Goal: Task Accomplishment & Management: Use online tool/utility

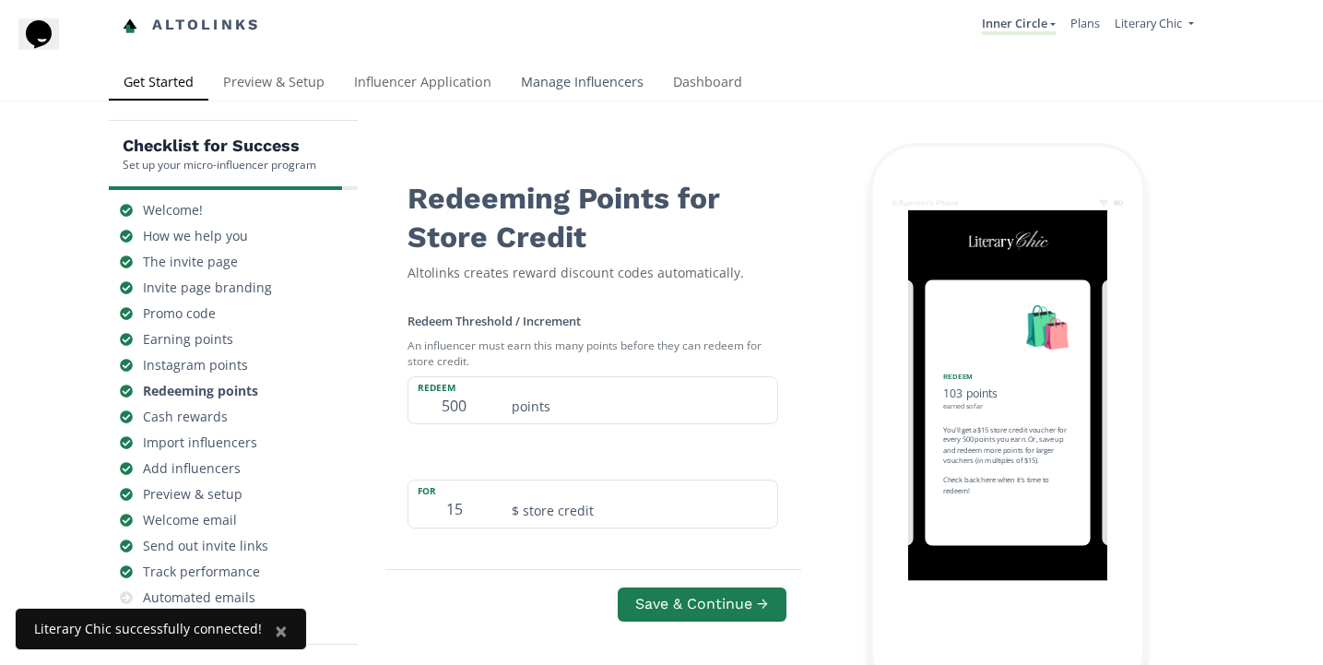
click at [575, 87] on link "Manage Influencers" at bounding box center [582, 83] width 152 height 37
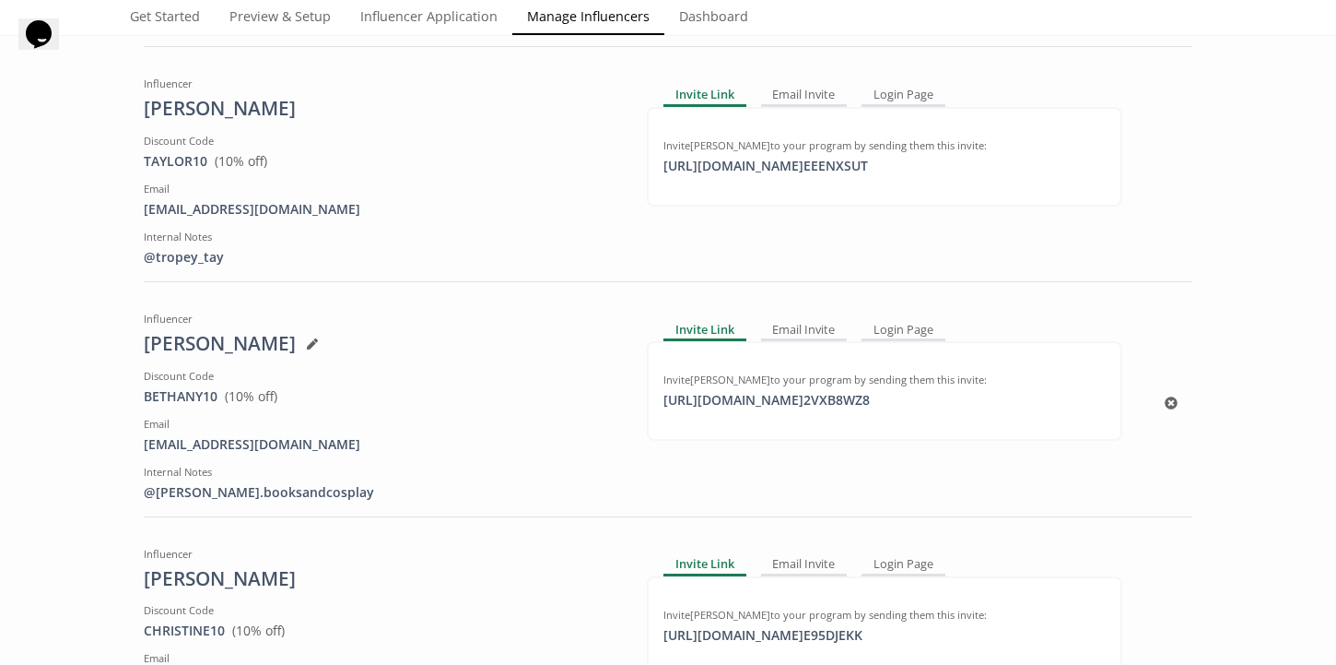
scroll to position [405, 0]
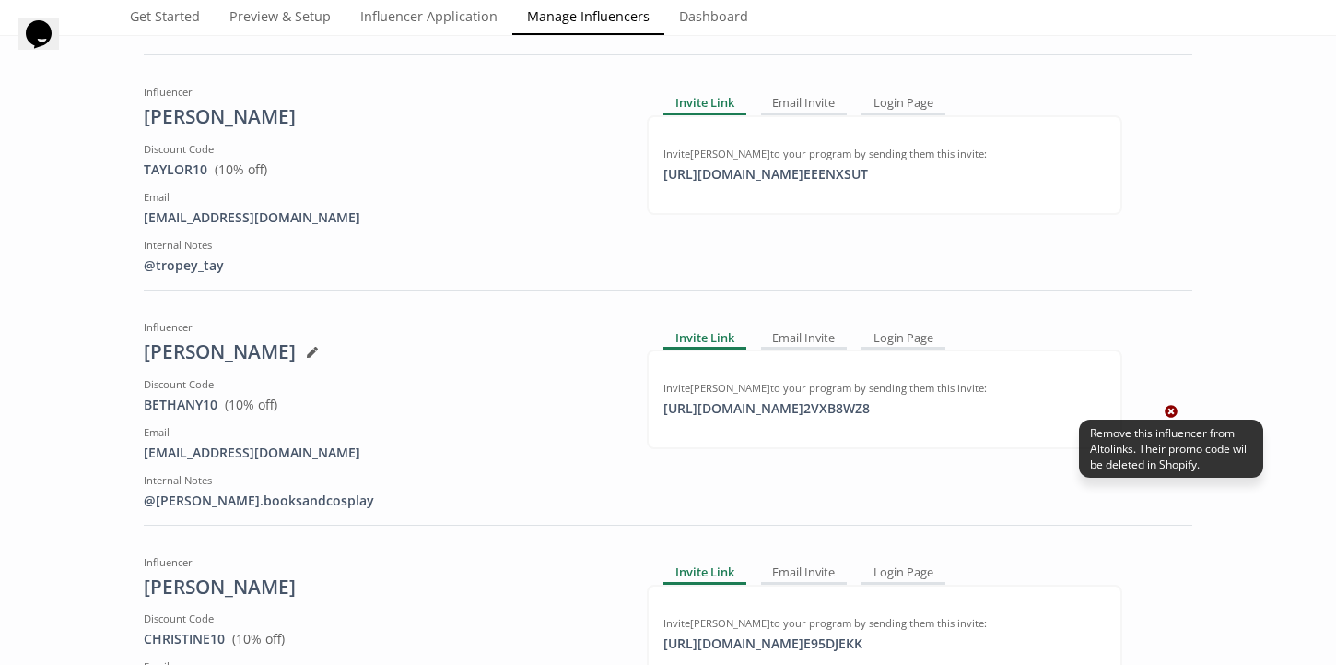
click at [1165, 409] on icon at bounding box center [1171, 411] width 13 height 13
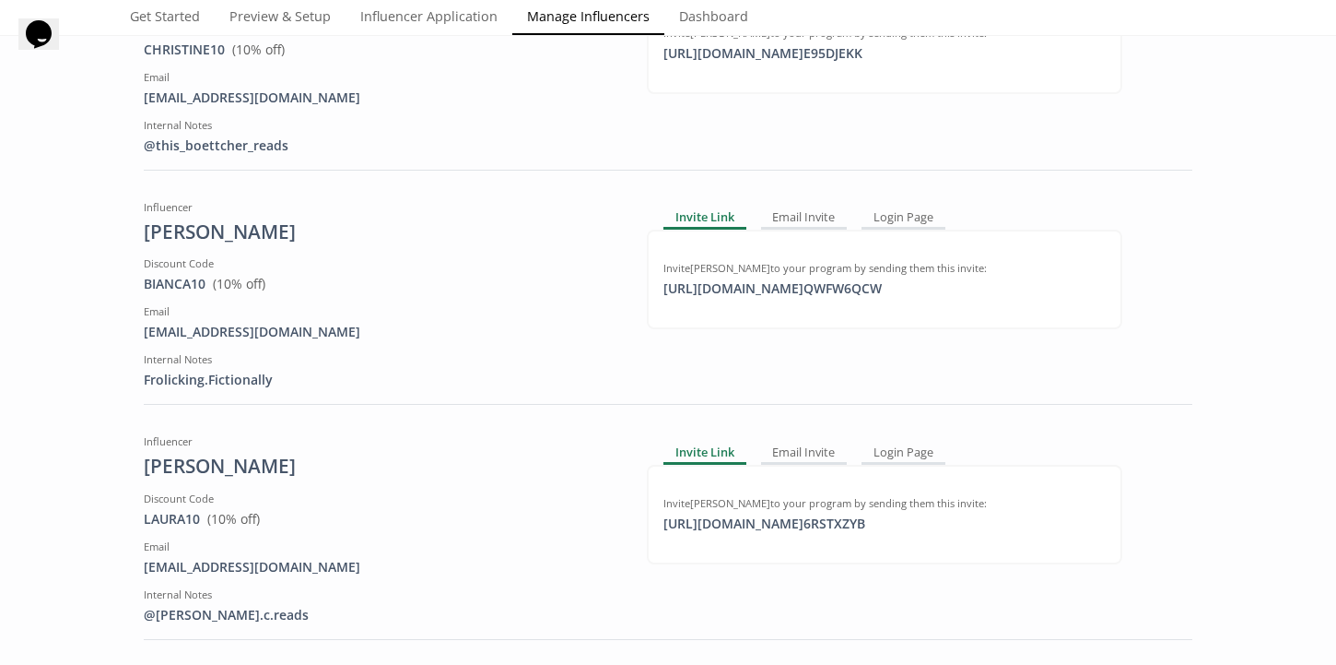
scroll to position [760, 0]
click at [186, 304] on div "View in Shopify Admin" at bounding box center [175, 304] width 146 height 27
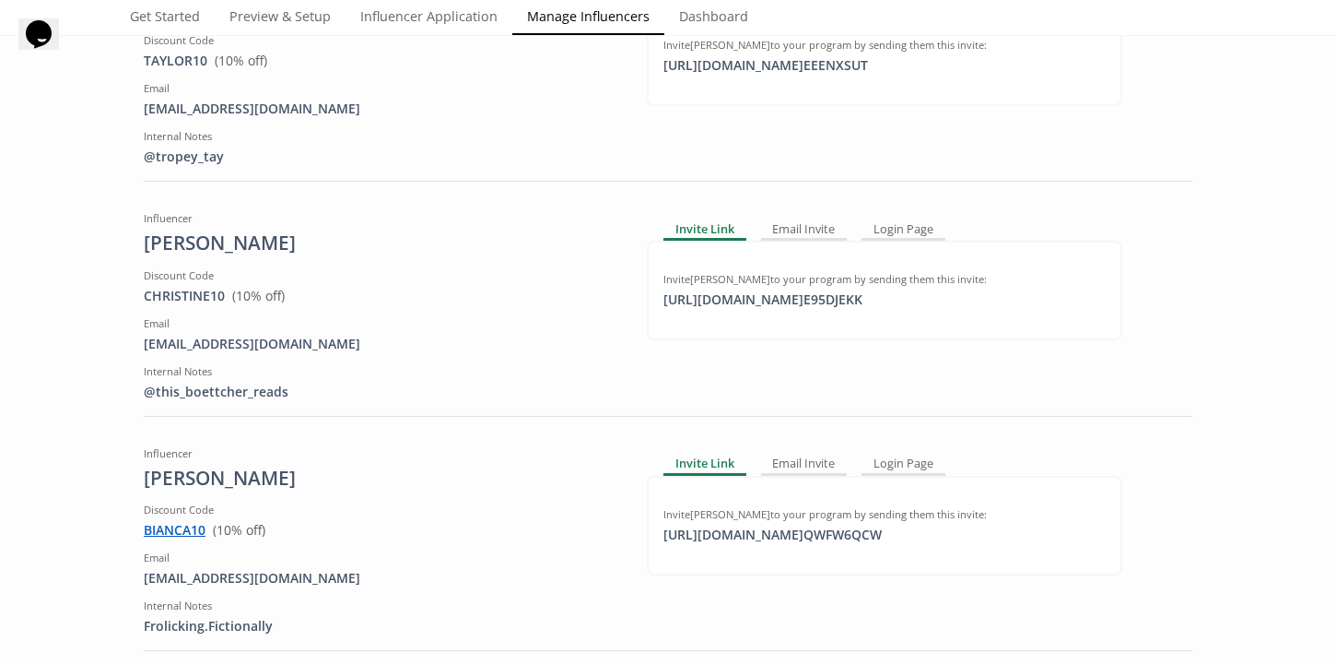
scroll to position [0, 0]
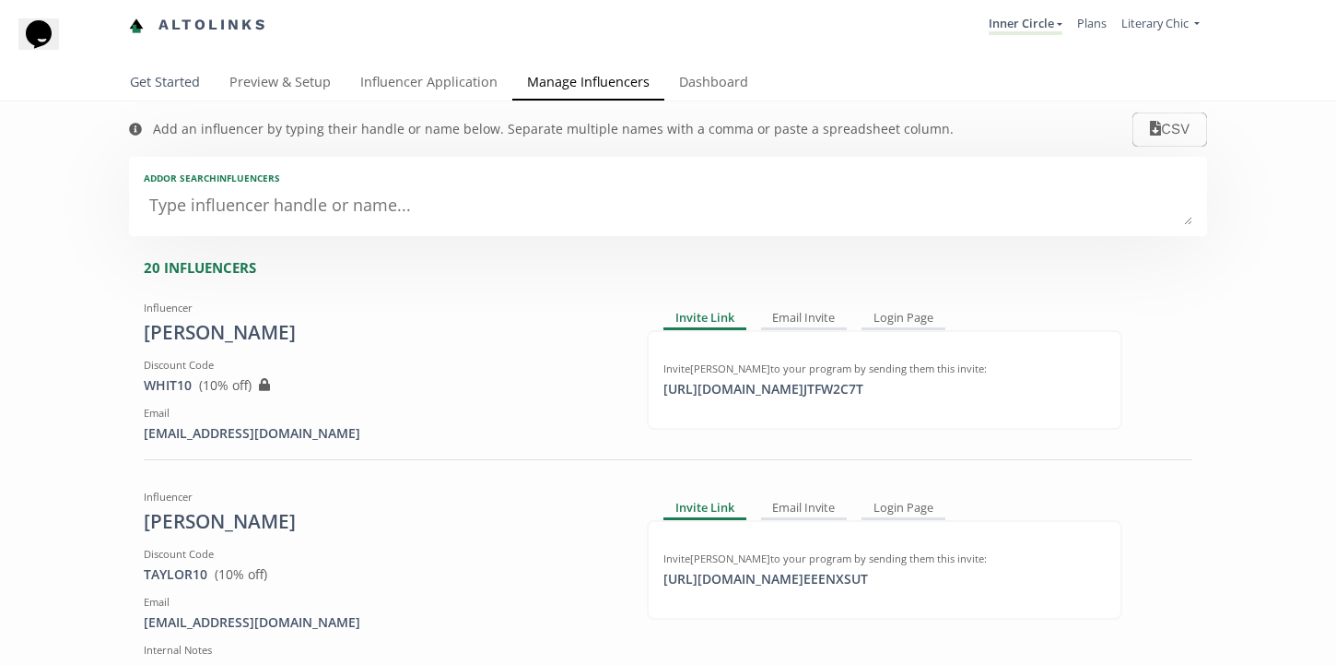
click at [161, 83] on link "Get Started" at bounding box center [165, 83] width 100 height 37
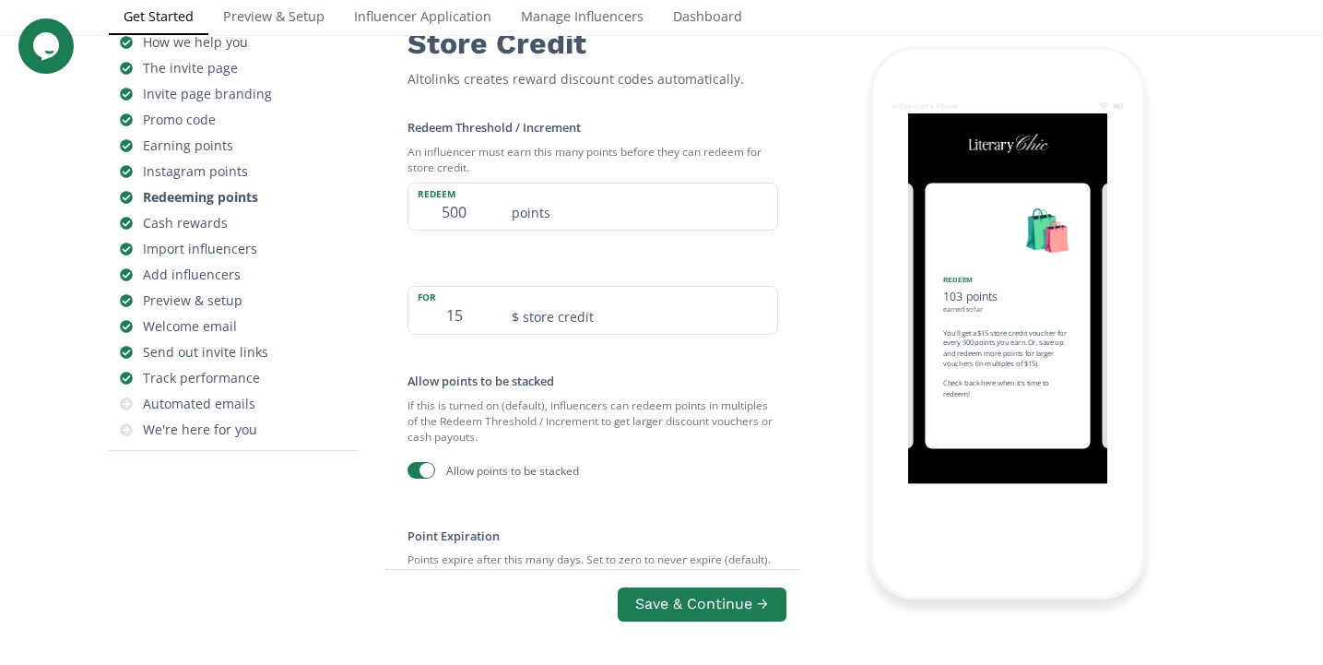
scroll to position [198, 0]
